Goal: Book appointment/travel/reservation

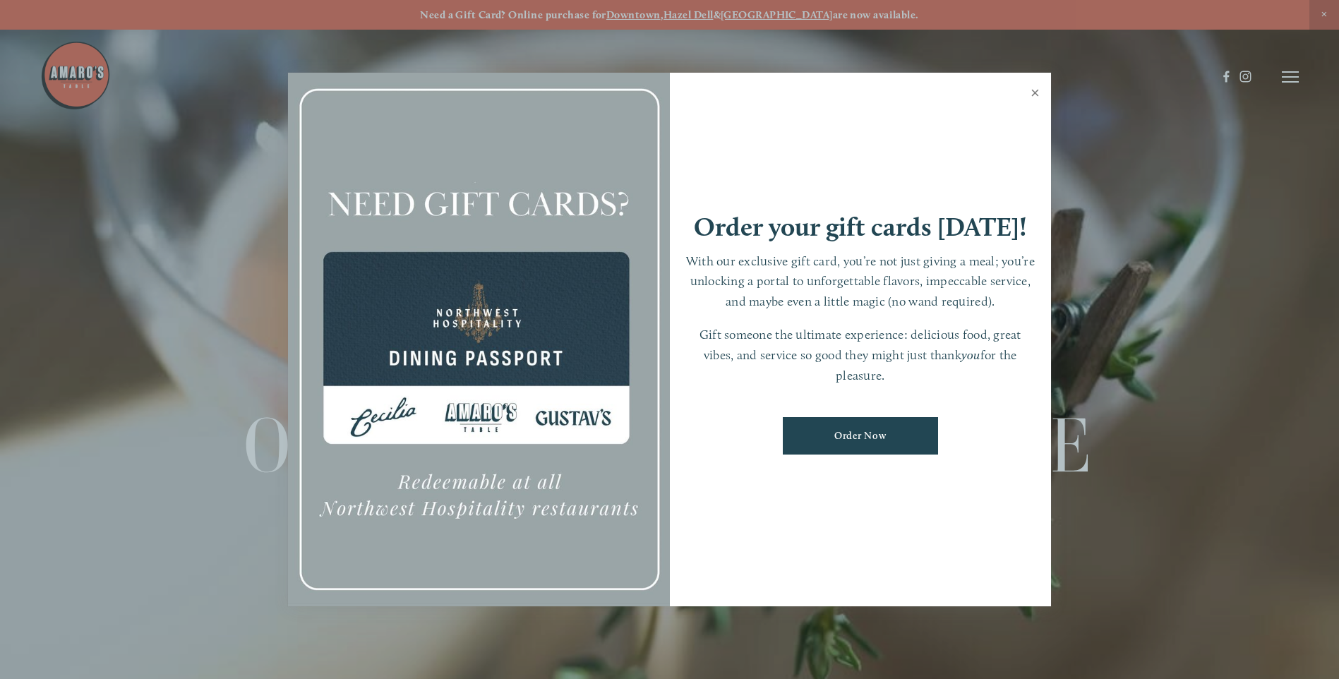
click at [1034, 83] on link "Close" at bounding box center [1036, 95] width 28 height 40
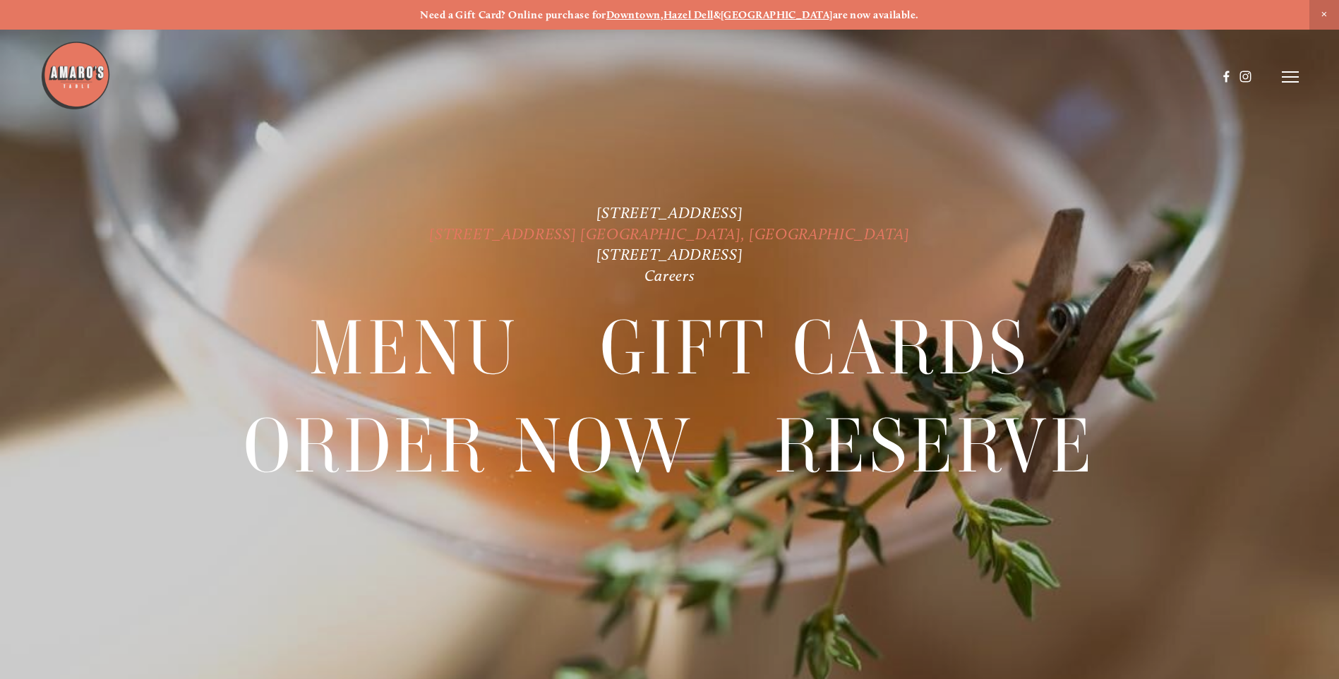
click at [640, 232] on link "[STREET_ADDRESS] [GEOGRAPHIC_DATA], [GEOGRAPHIC_DATA]" at bounding box center [669, 234] width 480 height 19
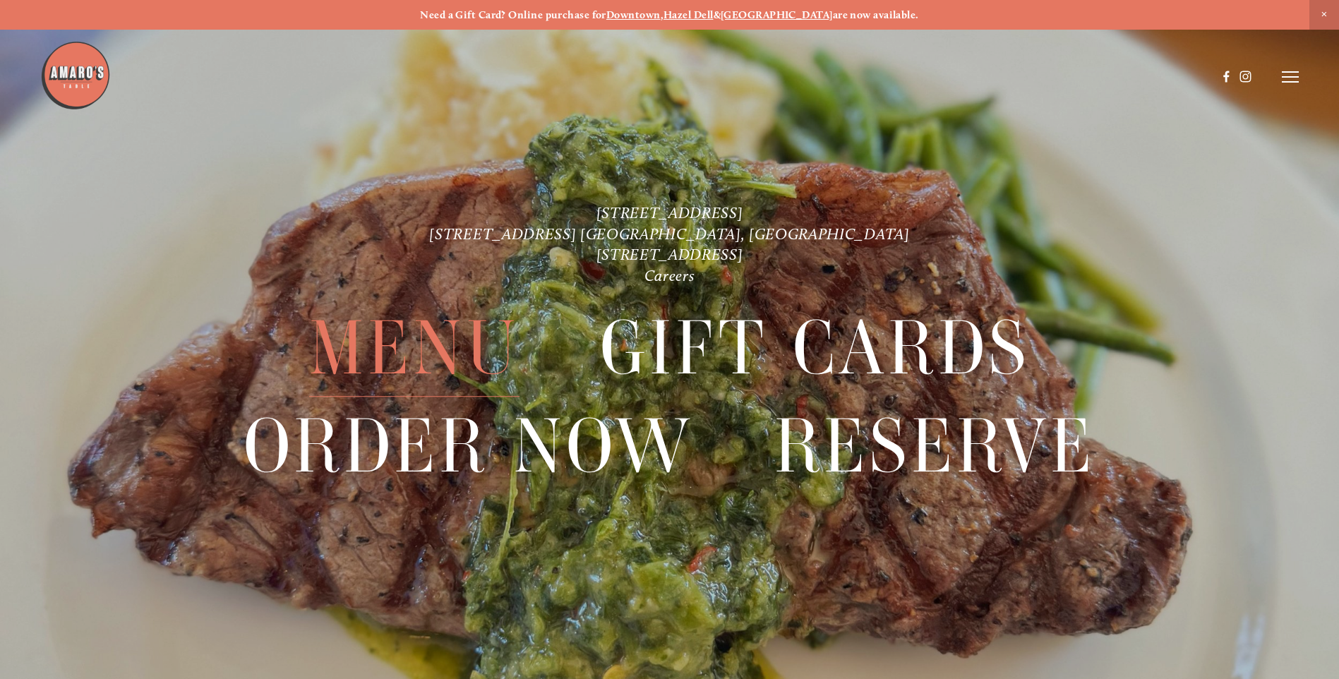
click at [457, 352] on span "Menu" at bounding box center [414, 348] width 210 height 97
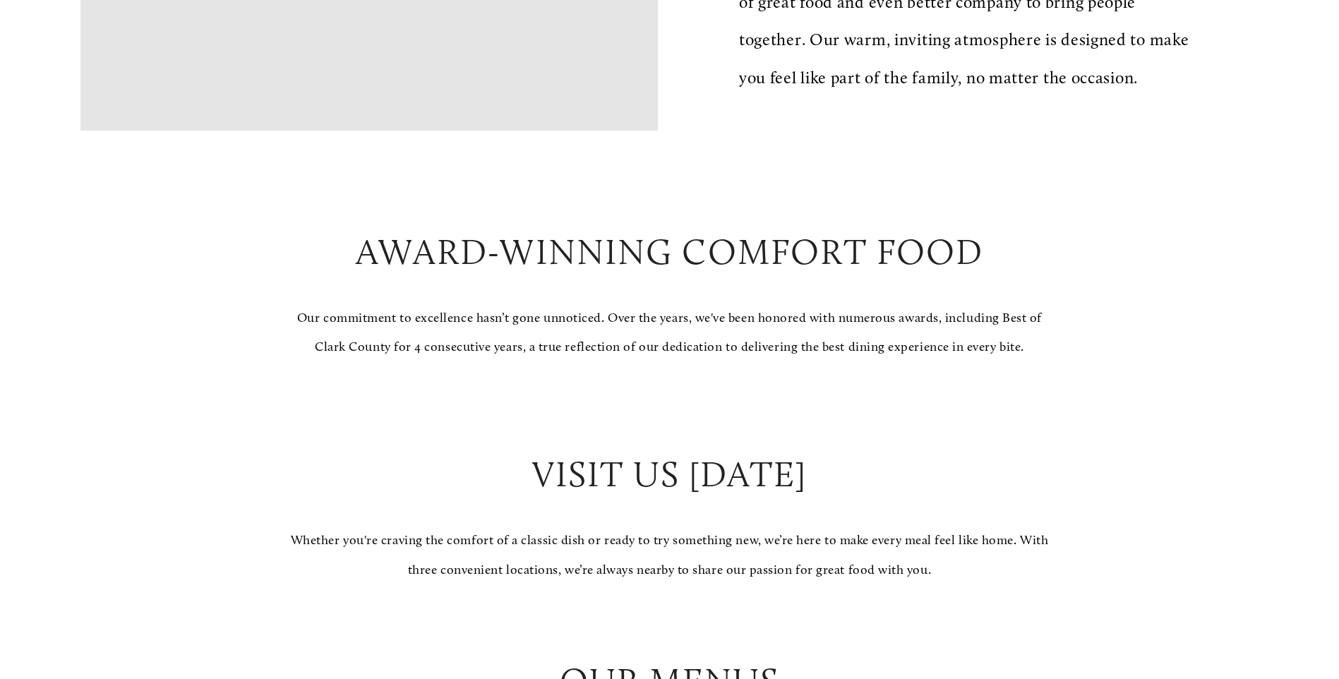
scroll to position [1271, 0]
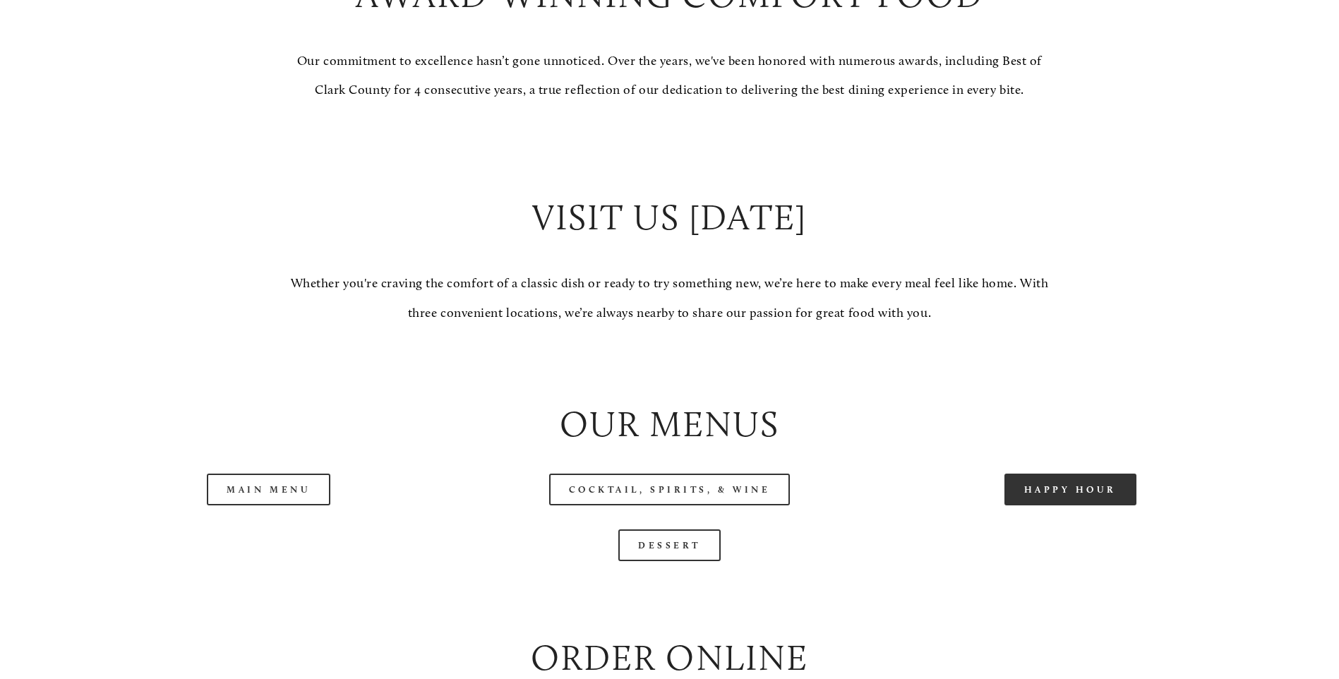
click at [1070, 505] on link "Happy Hour" at bounding box center [1071, 490] width 133 height 32
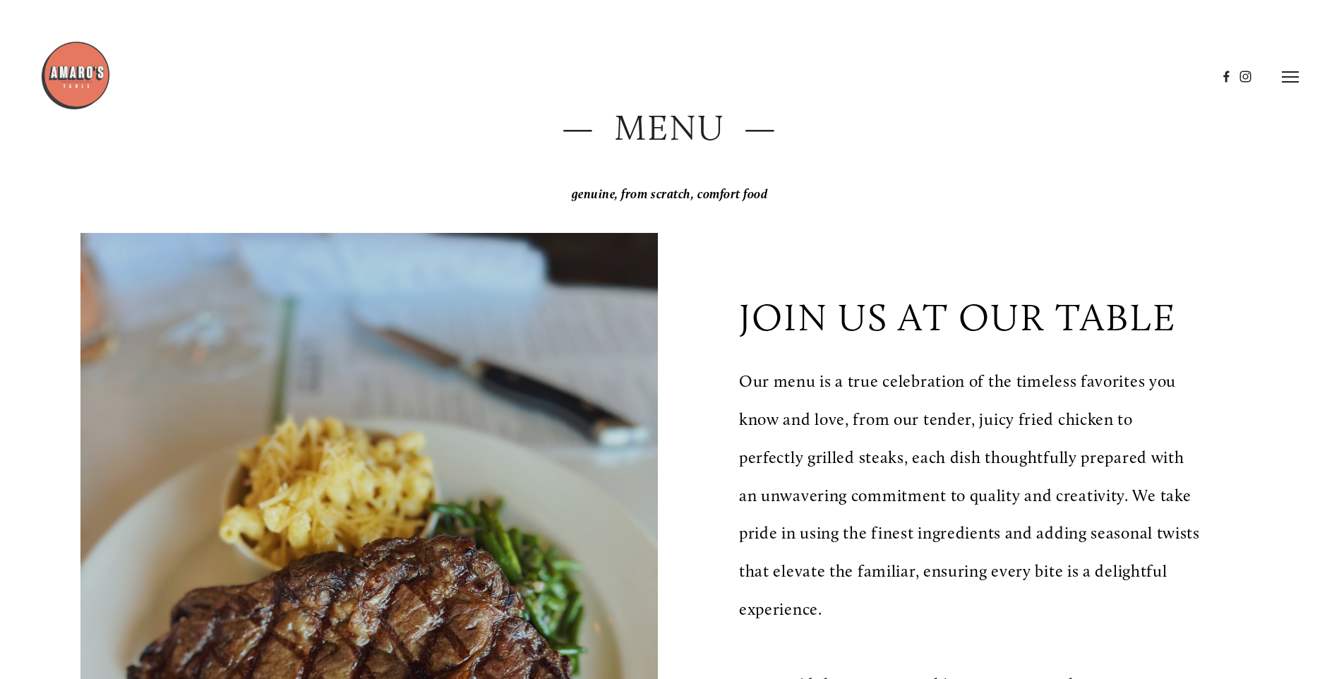
scroll to position [0, 0]
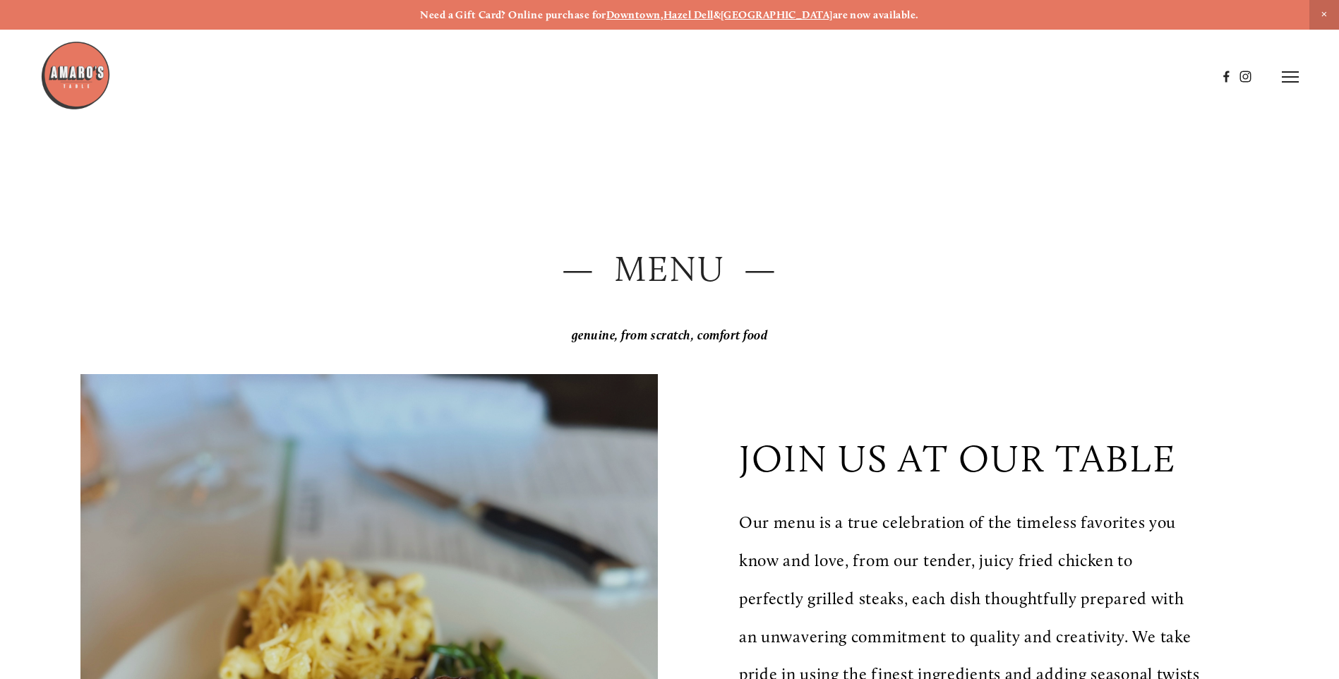
click at [1294, 82] on line at bounding box center [1290, 82] width 17 height 0
click at [1181, 78] on span "Reserve" at bounding box center [1187, 76] width 37 height 13
